Goal: Navigation & Orientation: Understand site structure

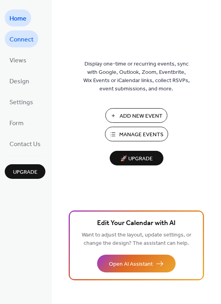
click at [19, 34] on span "Connect" at bounding box center [21, 40] width 24 height 12
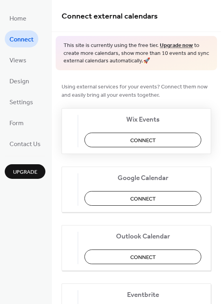
click at [126, 142] on button "Connect" at bounding box center [143, 140] width 117 height 15
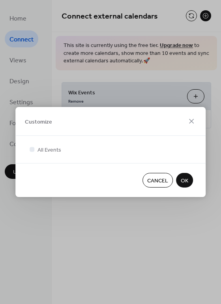
click at [155, 184] on span "Cancel" at bounding box center [157, 181] width 21 height 8
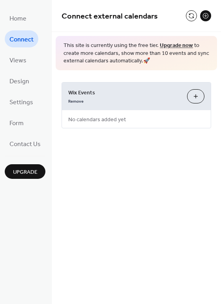
click at [139, 95] on span "Wix Events" at bounding box center [124, 93] width 113 height 8
click at [190, 9] on div "Connect external calendars" at bounding box center [137, 16] width 170 height 32
click at [190, 15] on button at bounding box center [191, 15] width 11 height 11
click at [190, 94] on button "Customize" at bounding box center [195, 96] width 17 height 14
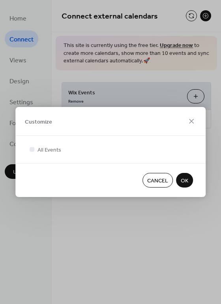
click at [163, 183] on span "Cancel" at bounding box center [157, 181] width 21 height 8
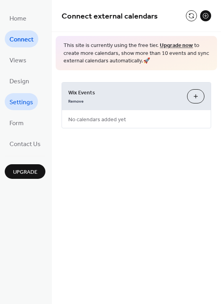
click at [30, 102] on span "Settings" at bounding box center [21, 102] width 24 height 12
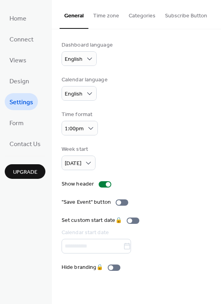
click at [26, 130] on li "Form" at bounding box center [17, 122] width 24 height 17
click at [24, 125] on link "Form" at bounding box center [17, 122] width 24 height 17
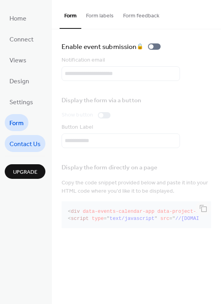
click at [25, 136] on link "Contact Us" at bounding box center [25, 143] width 41 height 17
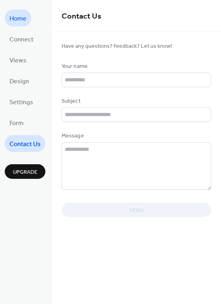
click at [27, 19] on link "Home" at bounding box center [18, 17] width 26 height 17
